Goal: Browse casually: Explore the website without a specific task or goal

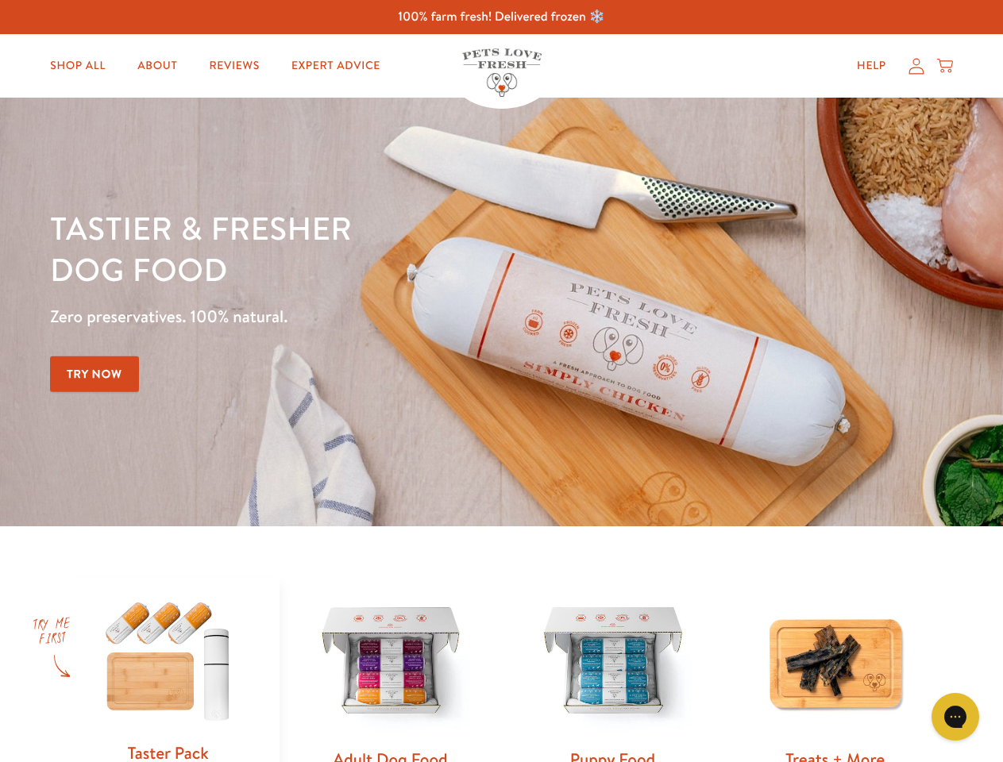
click at [501, 381] on div "Tastier & fresher dog food Zero preservatives. 100% natural. Try Now" at bounding box center [351, 312] width 602 height 210
click at [955, 717] on icon "Gorgias live chat" at bounding box center [954, 716] width 15 height 15
